Goal: Contribute content: Contribute content

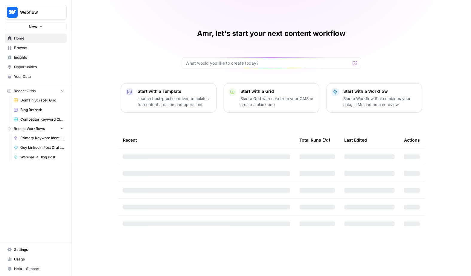
click at [28, 47] on span "Browse" at bounding box center [39, 47] width 50 height 5
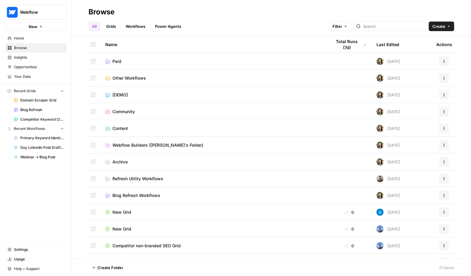
click at [31, 57] on span "Insights" at bounding box center [39, 57] width 50 height 5
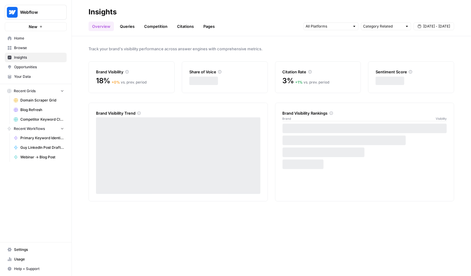
click at [128, 28] on link "Queries" at bounding box center [127, 27] width 22 height 10
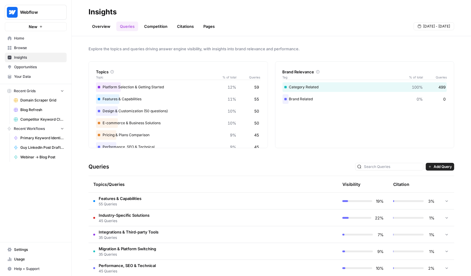
click at [130, 198] on span "Features & Capabilities" at bounding box center [120, 198] width 43 height 6
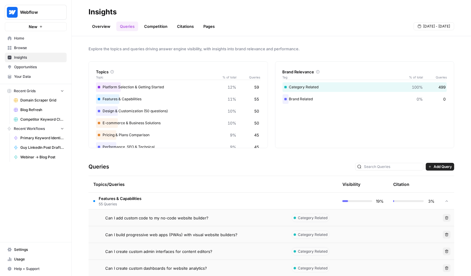
click at [139, 219] on span "Can I add custom code to my no-code website builder?" at bounding box center [156, 218] width 103 height 6
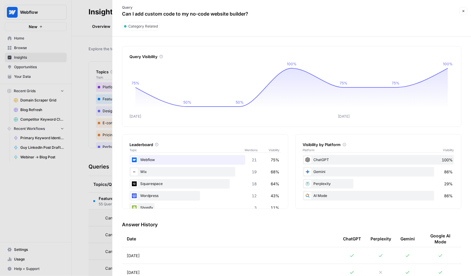
click at [71, 107] on div at bounding box center [235, 138] width 471 height 276
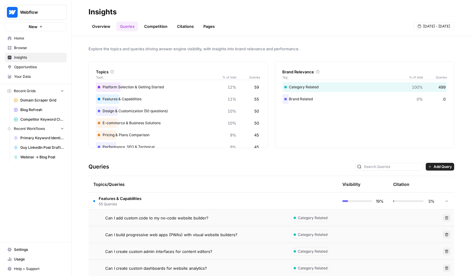
click at [147, 25] on link "Competition" at bounding box center [156, 27] width 31 height 10
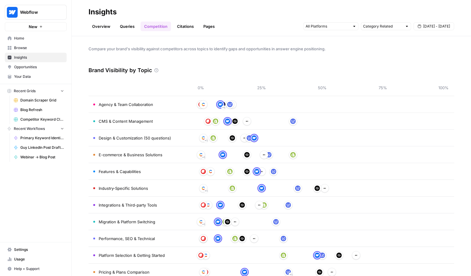
click at [183, 31] on header "Insights Overview Queries Competition Citations Pages Category Related [DATE] -…" at bounding box center [272, 18] width 400 height 36
click at [185, 29] on link "Citations" at bounding box center [186, 27] width 24 height 10
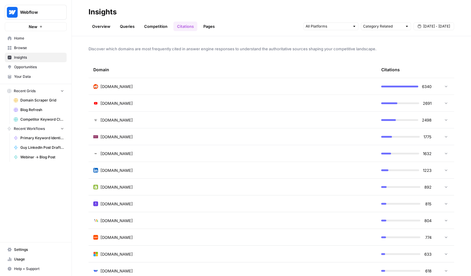
click at [100, 27] on link "Overview" at bounding box center [101, 27] width 25 height 10
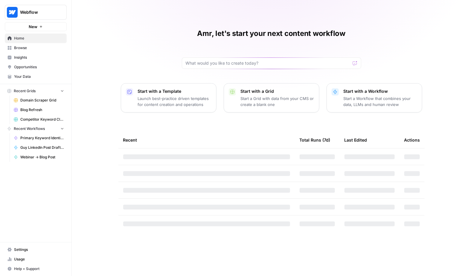
click at [38, 14] on span "Webflow" at bounding box center [38, 12] width 36 height 6
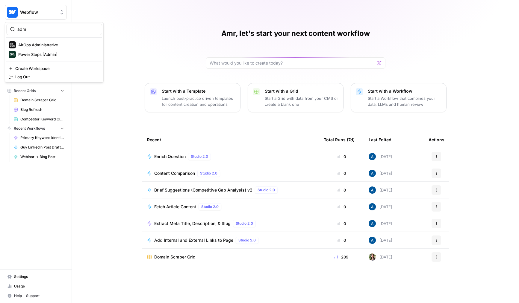
type input "adm"
click at [51, 46] on span "AirOps Administrative" at bounding box center [57, 45] width 79 height 6
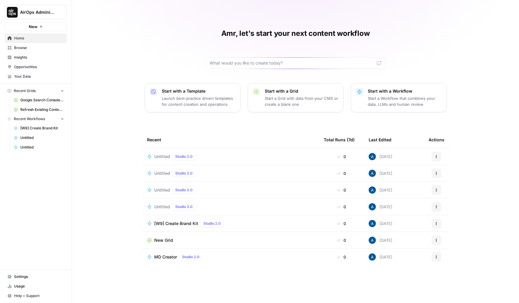
click at [32, 9] on button "AirOps Administrative" at bounding box center [36, 12] width 62 height 15
type input "dill"
click at [29, 43] on span "Dillon Test" at bounding box center [57, 45] width 79 height 6
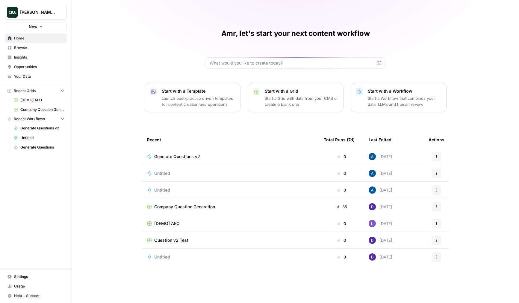
click at [172, 210] on span "Company Question Generation" at bounding box center [184, 207] width 61 height 6
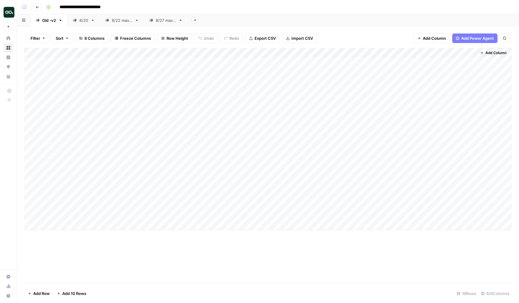
click at [76, 222] on div "Add Column" at bounding box center [267, 139] width 487 height 183
click at [67, 237] on div "Add Column" at bounding box center [267, 144] width 487 height 193
click at [67, 243] on div "Add Column" at bounding box center [267, 149] width 487 height 203
click at [65, 254] on div "Add Column" at bounding box center [267, 154] width 487 height 213
click at [86, 104] on div "Add Column" at bounding box center [267, 159] width 487 height 223
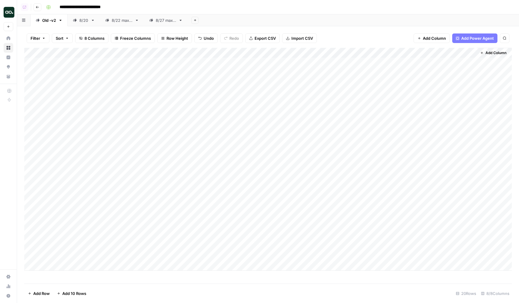
click at [163, 22] on div "8/27 max 5" at bounding box center [166, 20] width 20 height 6
click at [66, 279] on div "Add Column" at bounding box center [267, 166] width 487 height 236
click at [72, 245] on div "Add Column" at bounding box center [267, 166] width 487 height 236
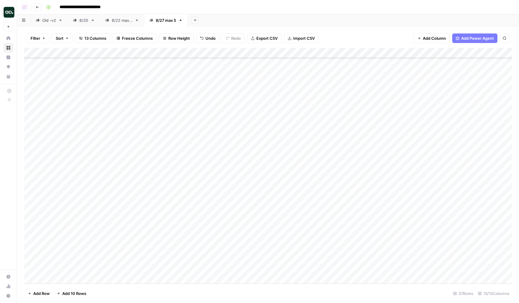
click at [73, 267] on div "Add Column" at bounding box center [267, 166] width 487 height 236
type textarea "*****"
type textarea "*********"
click at [218, 270] on div "Add Column" at bounding box center [267, 166] width 487 height 236
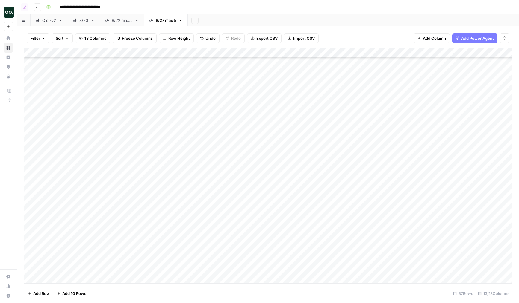
click at [218, 272] on div "Add Column" at bounding box center [267, 166] width 487 height 236
click at [224, 289] on button "Brand" at bounding box center [224, 292] width 16 height 7
click at [224, 289] on footer "Add Row Add 10 Rows 37 Rows 13/13 Columns" at bounding box center [267, 293] width 487 height 19
click at [221, 266] on div "Add Column" at bounding box center [267, 166] width 487 height 236
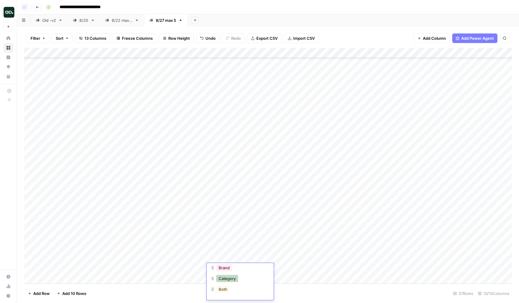
click at [225, 286] on div "Both" at bounding box center [223, 290] width 16 height 8
click at [225, 289] on button "Both" at bounding box center [222, 289] width 13 height 7
click at [289, 271] on div "Add Column" at bounding box center [267, 166] width 487 height 236
click at [116, 266] on div "Add Column" at bounding box center [267, 166] width 487 height 236
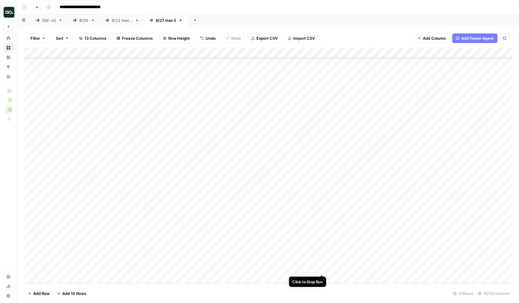
click at [323, 268] on div "Add Column" at bounding box center [267, 166] width 487 height 236
click at [28, 268] on div "Add Column" at bounding box center [267, 166] width 487 height 236
click at [32, 269] on div "Add Column" at bounding box center [267, 166] width 487 height 236
click at [41, 294] on span "Delete 1 Row" at bounding box center [40, 294] width 24 height 6
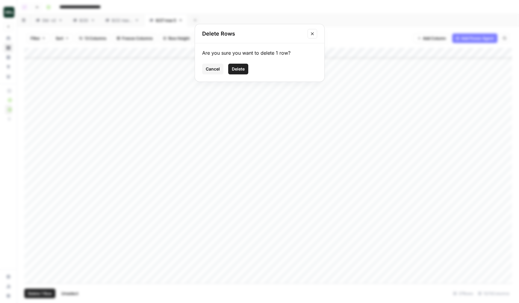
click at [243, 64] on button "Delete" at bounding box center [238, 69] width 20 height 11
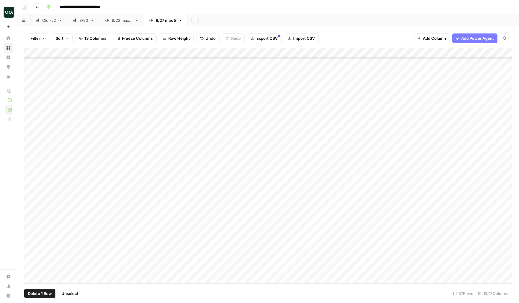
scroll to position [150, 0]
